Goal: Task Accomplishment & Management: Complete application form

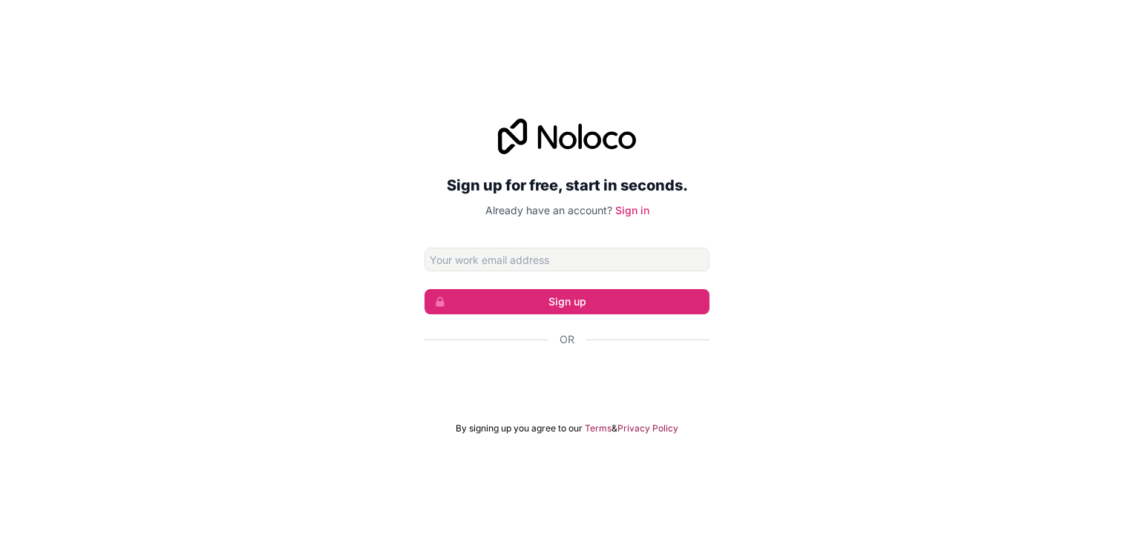
click at [477, 254] on input "Email address" at bounding box center [566, 260] width 285 height 24
click at [439, 260] on input "Email address" at bounding box center [566, 260] width 285 height 24
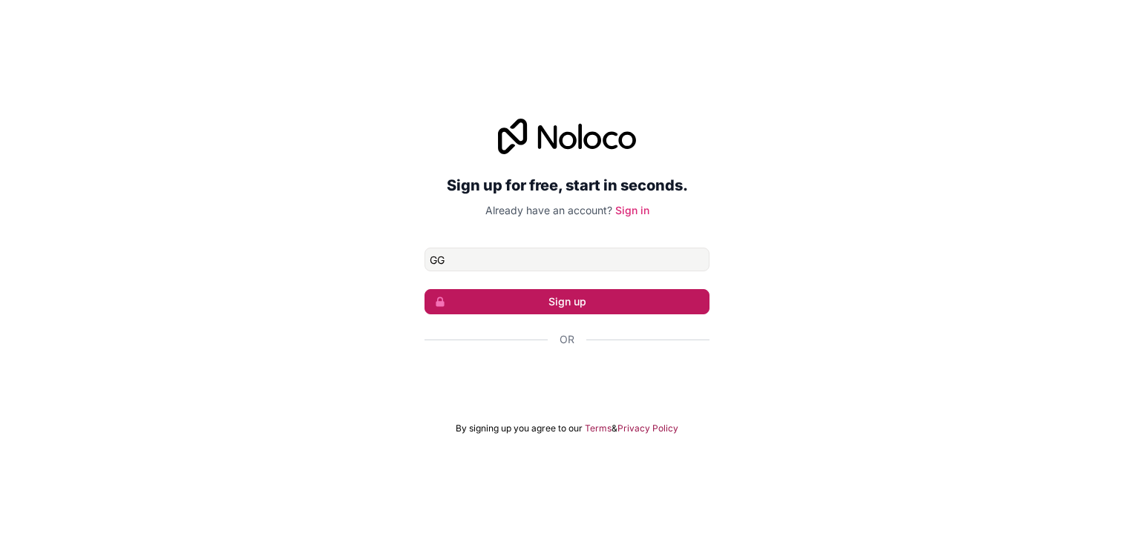
click at [458, 302] on button "Sign up" at bounding box center [566, 301] width 285 height 25
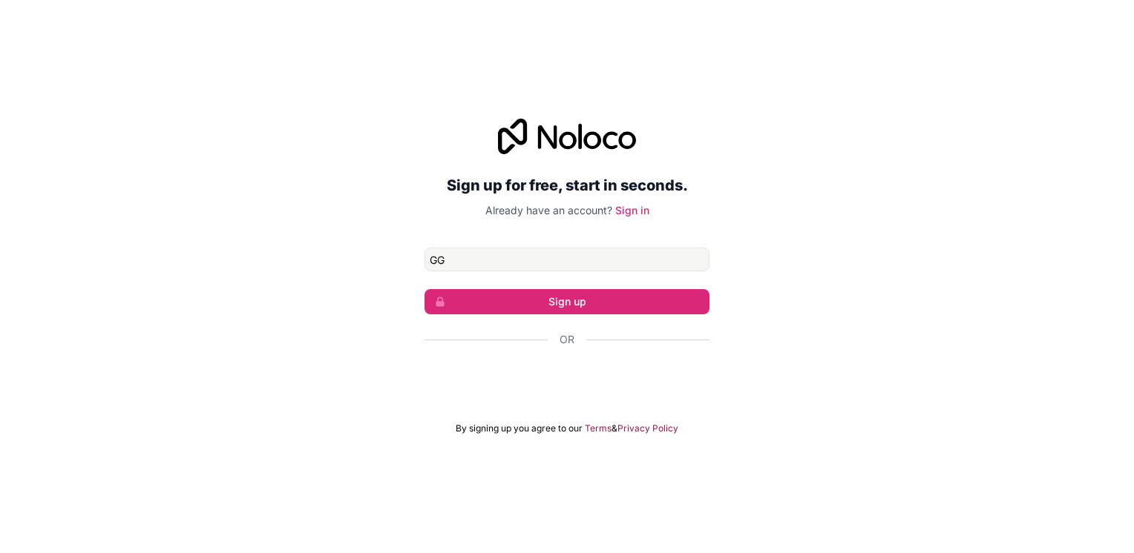
click at [378, 276] on div "Sign up for free, start in seconds. Already have an account? Sign in GG Sign up…" at bounding box center [567, 277] width 1134 height 358
click at [442, 263] on input "GG" at bounding box center [566, 260] width 285 height 24
click at [442, 263] on input "GGTTTTJ" at bounding box center [566, 260] width 285 height 24
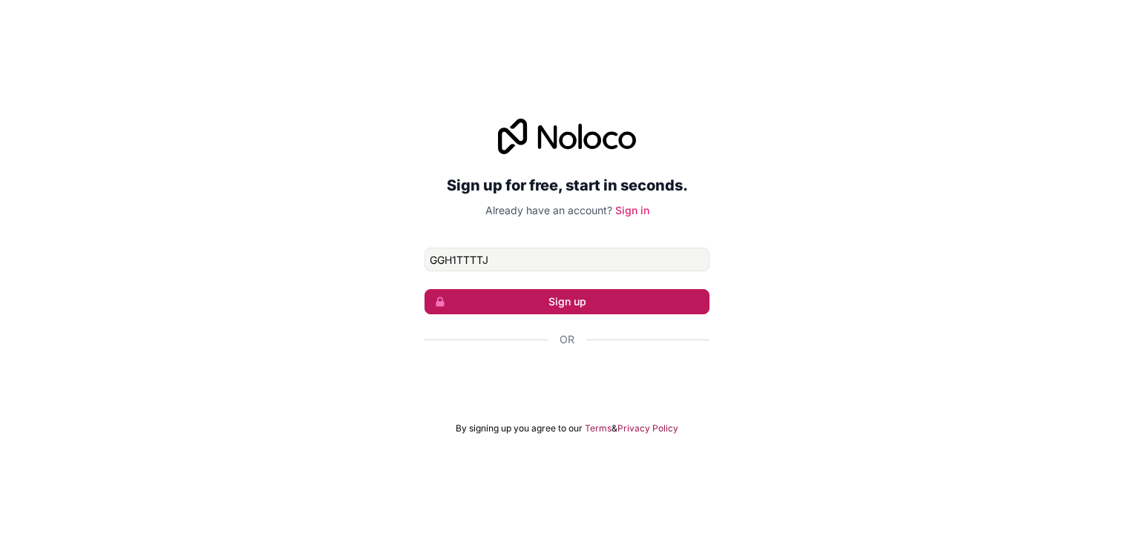
click at [529, 309] on button "Sign up" at bounding box center [566, 301] width 285 height 25
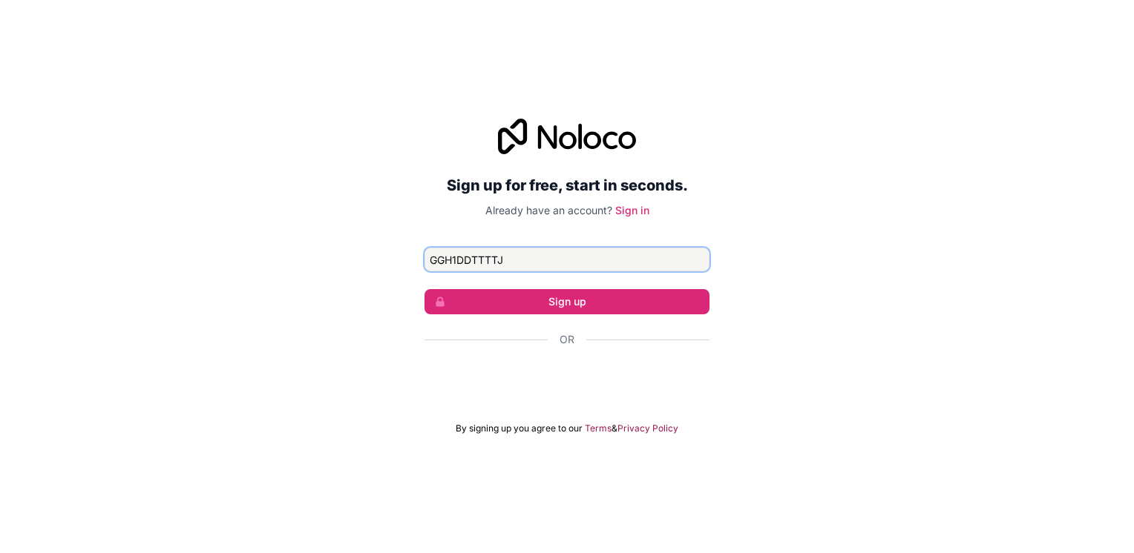
click at [506, 259] on input "GGH1DDTTTTJ" at bounding box center [566, 260] width 285 height 24
click at [234, 116] on div "Sign up for free, start in seconds. Already have an account? Sign in GGH1DDTTTT…" at bounding box center [567, 277] width 1134 height 358
click at [525, 266] on input "GGH1DDTTTTJVBYR" at bounding box center [566, 260] width 285 height 24
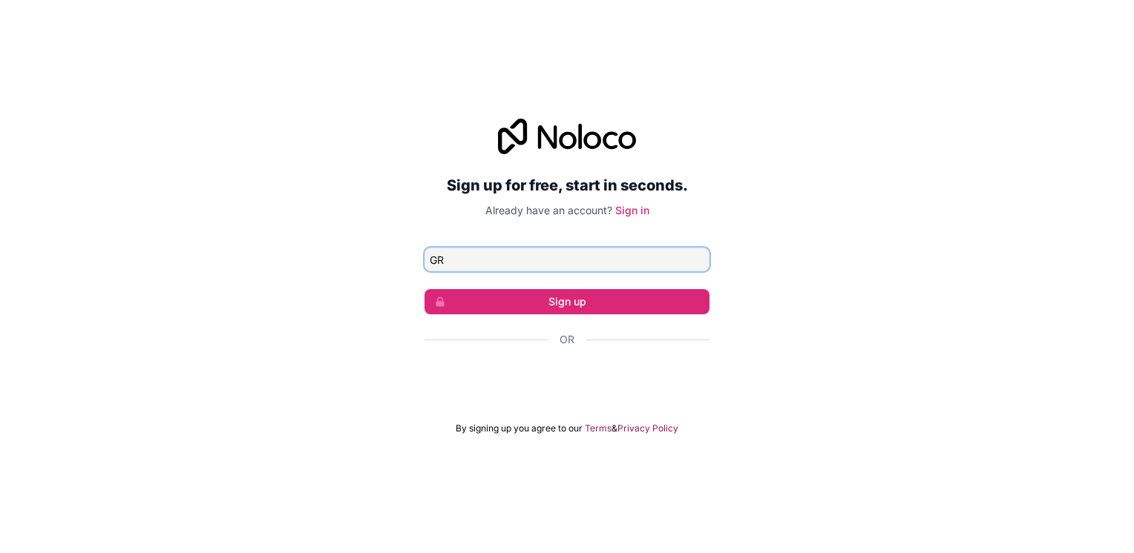
type input "R"
click at [447, 263] on input "R" at bounding box center [566, 260] width 285 height 24
click at [516, 263] on input "GGTTTTJH1" at bounding box center [566, 260] width 285 height 24
click at [467, 257] on input "GGTTTTJH1" at bounding box center [566, 260] width 285 height 24
type input "GGTTTTJH1"
